Goal: Complete application form

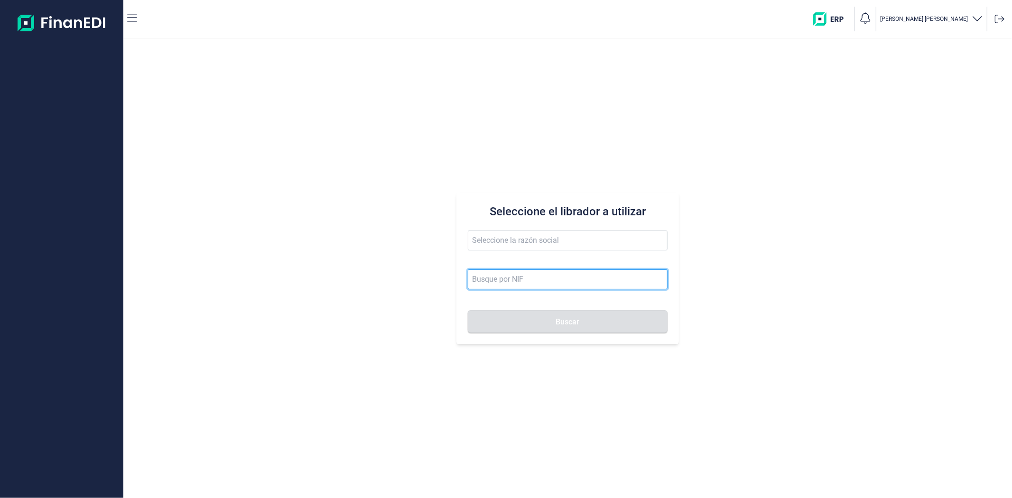
click at [516, 277] on input at bounding box center [567, 279] width 199 height 20
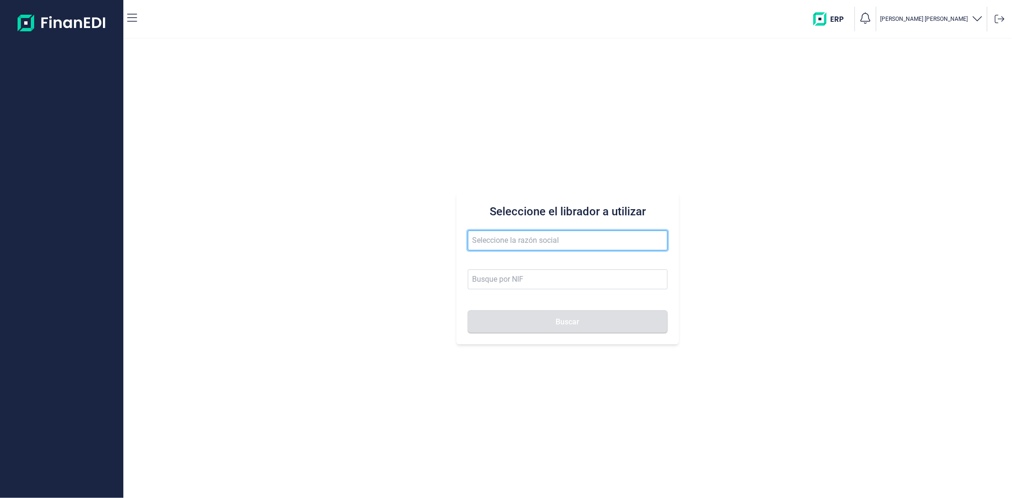
click at [503, 242] on input "text" at bounding box center [567, 241] width 199 height 20
paste input "CASOMBRAS SL"
click at [545, 243] on input "CASOMBRAS SL" at bounding box center [567, 241] width 199 height 20
drag, startPoint x: 528, startPoint y: 241, endPoint x: 449, endPoint y: 239, distance: 79.2
click at [449, 239] on div "Seleccione el librador a utilizar CASOMBRAS Buscar" at bounding box center [567, 268] width 888 height 459
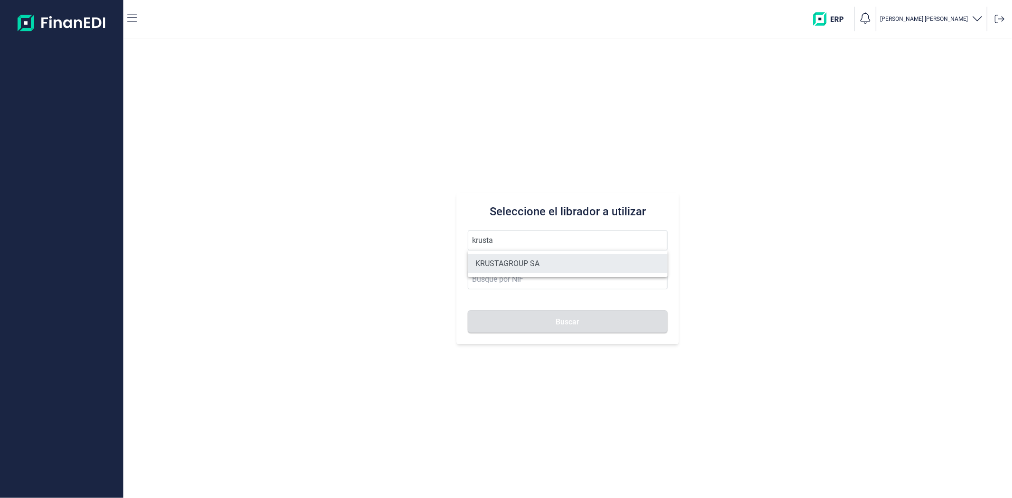
click at [494, 260] on li "KRUSTAGROUP SA" at bounding box center [567, 263] width 199 height 19
type input "KRUSTAGROUP SA"
type input "A21008560"
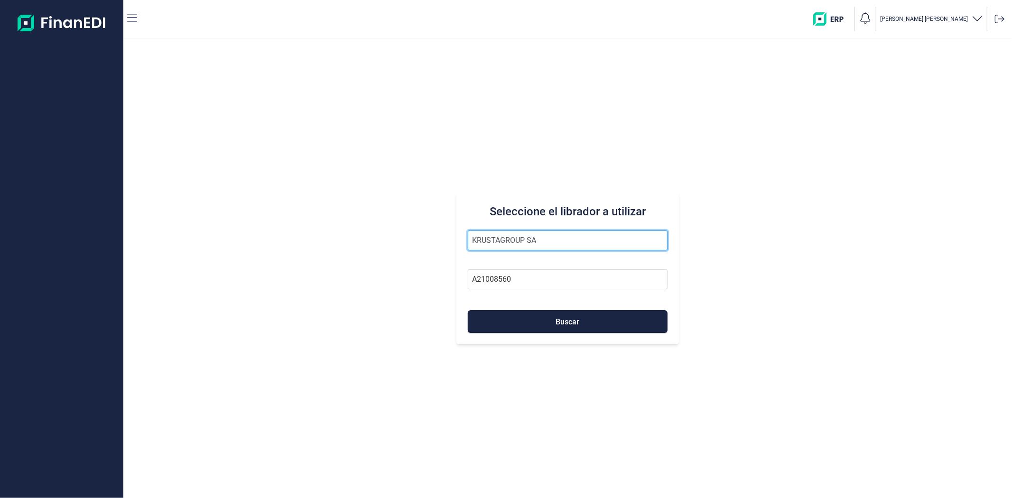
drag, startPoint x: 544, startPoint y: 240, endPoint x: 421, endPoint y: 239, distance: 122.9
click at [421, 239] on div "Seleccione el librador a utilizar KRUSTAGROUP SA A21008560 Buscar" at bounding box center [567, 268] width 888 height 459
type input "casombras"
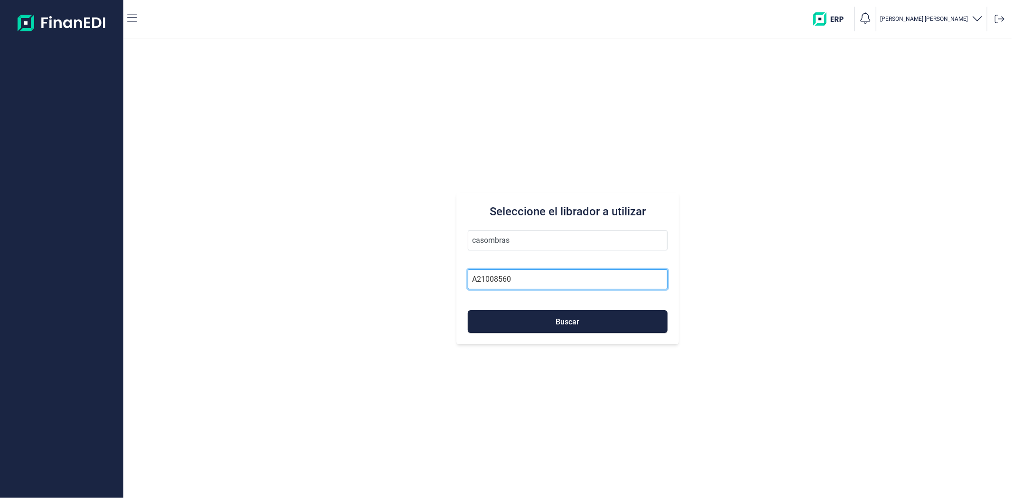
drag, startPoint x: 506, startPoint y: 281, endPoint x: 434, endPoint y: 282, distance: 71.6
click at [434, 282] on div "Seleccione el librador a utilizar casombras A21008560 Buscar" at bounding box center [567, 268] width 888 height 459
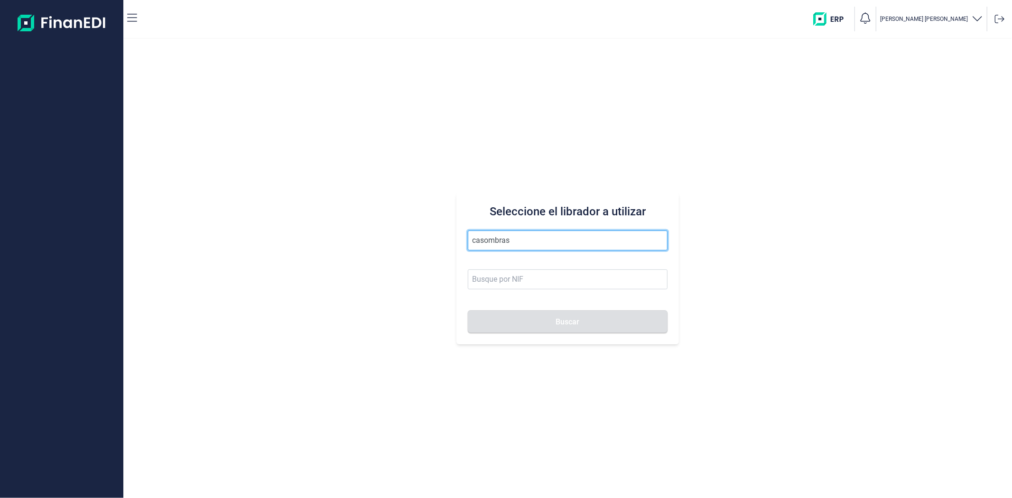
click at [530, 241] on input "casombras" at bounding box center [567, 241] width 199 height 20
drag, startPoint x: 453, startPoint y: 243, endPoint x: 435, endPoint y: 243, distance: 18.0
click at [435, 243] on div "Seleccione el librador a utilizar casombras Buscar" at bounding box center [567, 268] width 888 height 459
type input "CASOMBRAS"
click at [564, 324] on span "Buscar" at bounding box center [568, 321] width 24 height 7
